Goal: Task Accomplishment & Management: Manage account settings

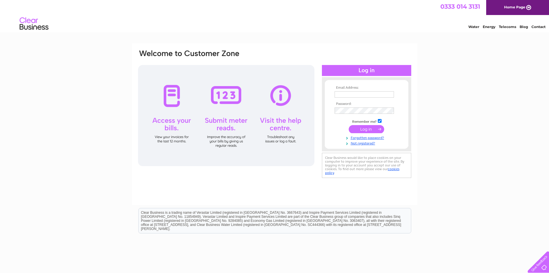
type input "pimmshair@hotmail.com"
click at [364, 129] on input "submit" at bounding box center [366, 129] width 35 height 8
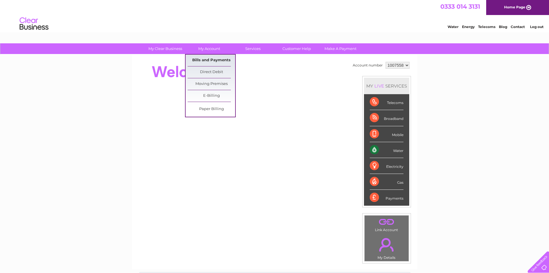
click at [222, 62] on link "Bills and Payments" at bounding box center [212, 61] width 48 height 12
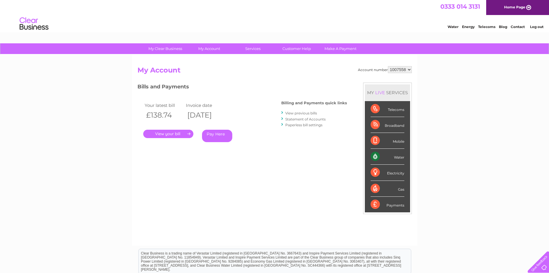
click at [175, 133] on link "." at bounding box center [168, 133] width 50 height 8
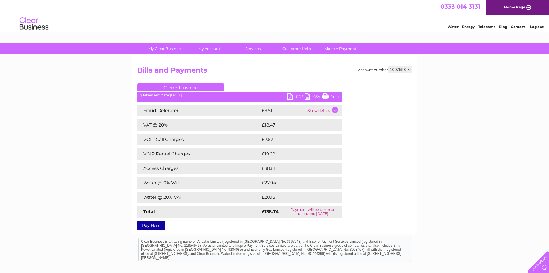
click at [300, 96] on link "PDF" at bounding box center [296, 97] width 17 height 8
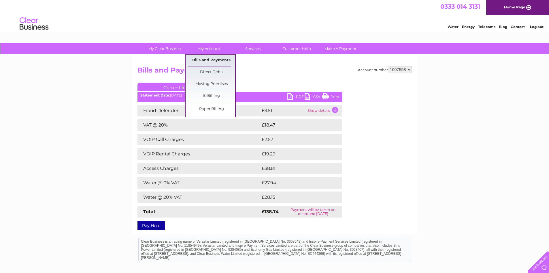
click at [208, 59] on link "Bills and Payments" at bounding box center [212, 61] width 48 height 12
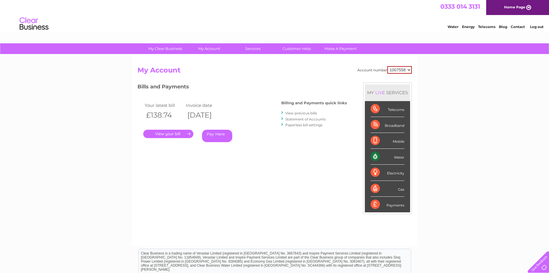
click at [300, 112] on link "View previous bills" at bounding box center [301, 113] width 32 height 4
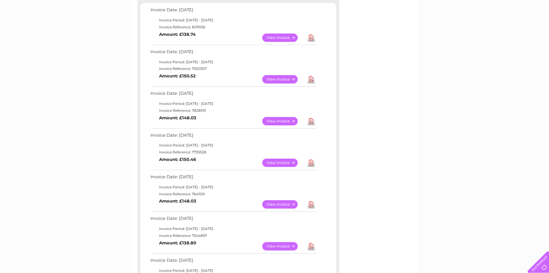
scroll to position [29, 0]
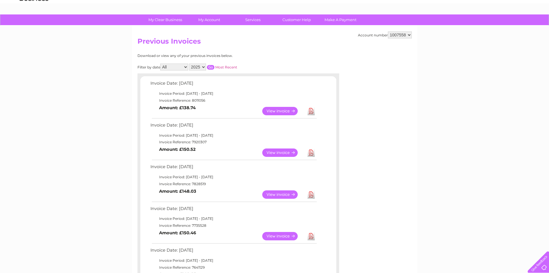
click at [278, 151] on link "View" at bounding box center [283, 152] width 42 height 8
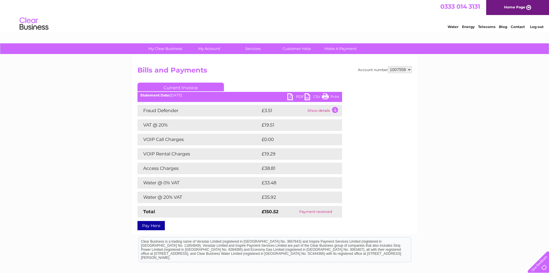
click at [300, 95] on link "PDF" at bounding box center [296, 97] width 17 height 8
